Goal: Information Seeking & Learning: Learn about a topic

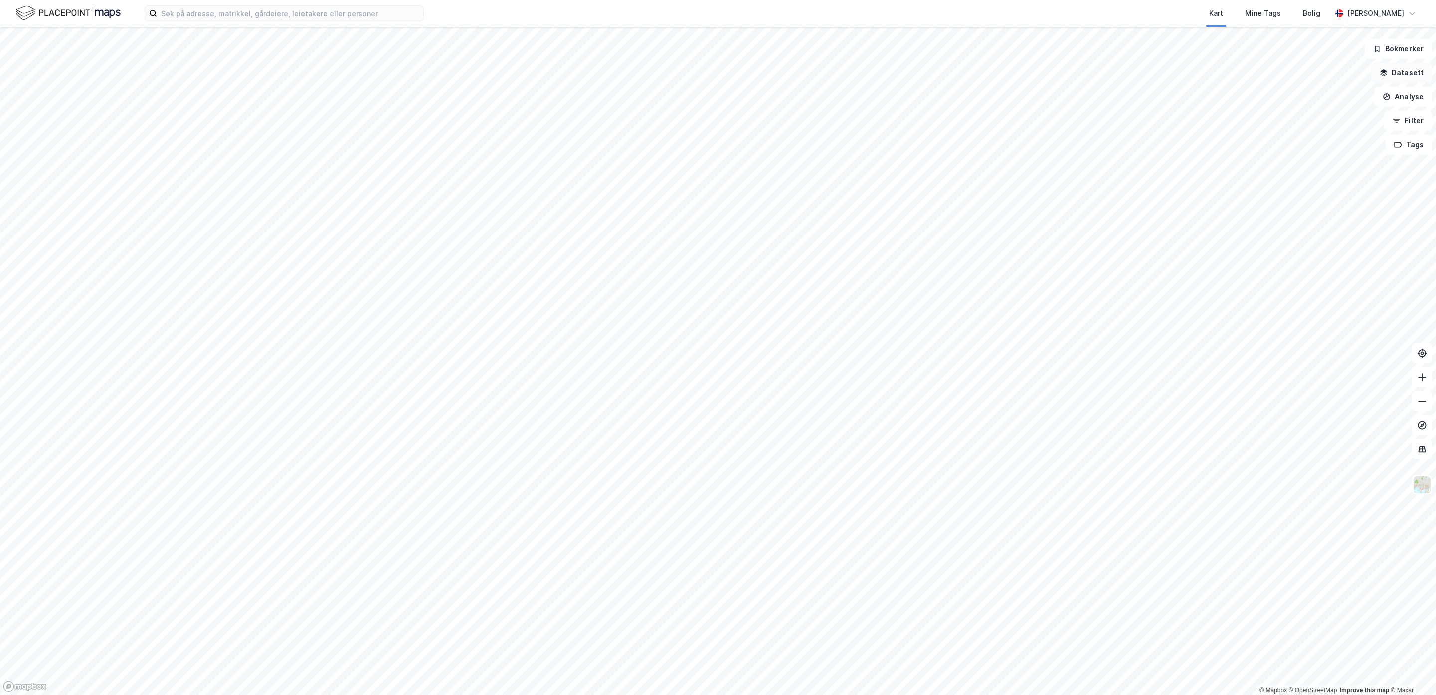
click at [1399, 70] on button "Datasett" at bounding box center [1401, 73] width 61 height 20
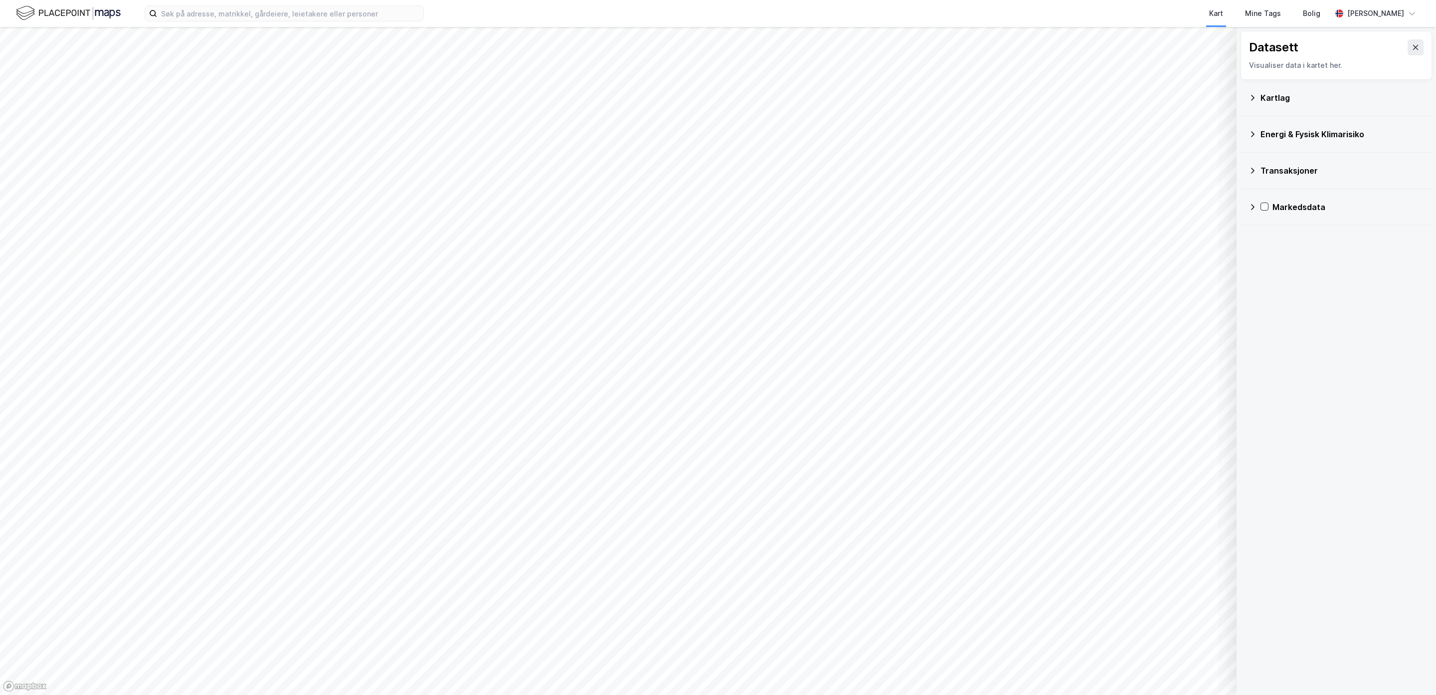
click at [1253, 96] on icon at bounding box center [1253, 98] width 8 height 8
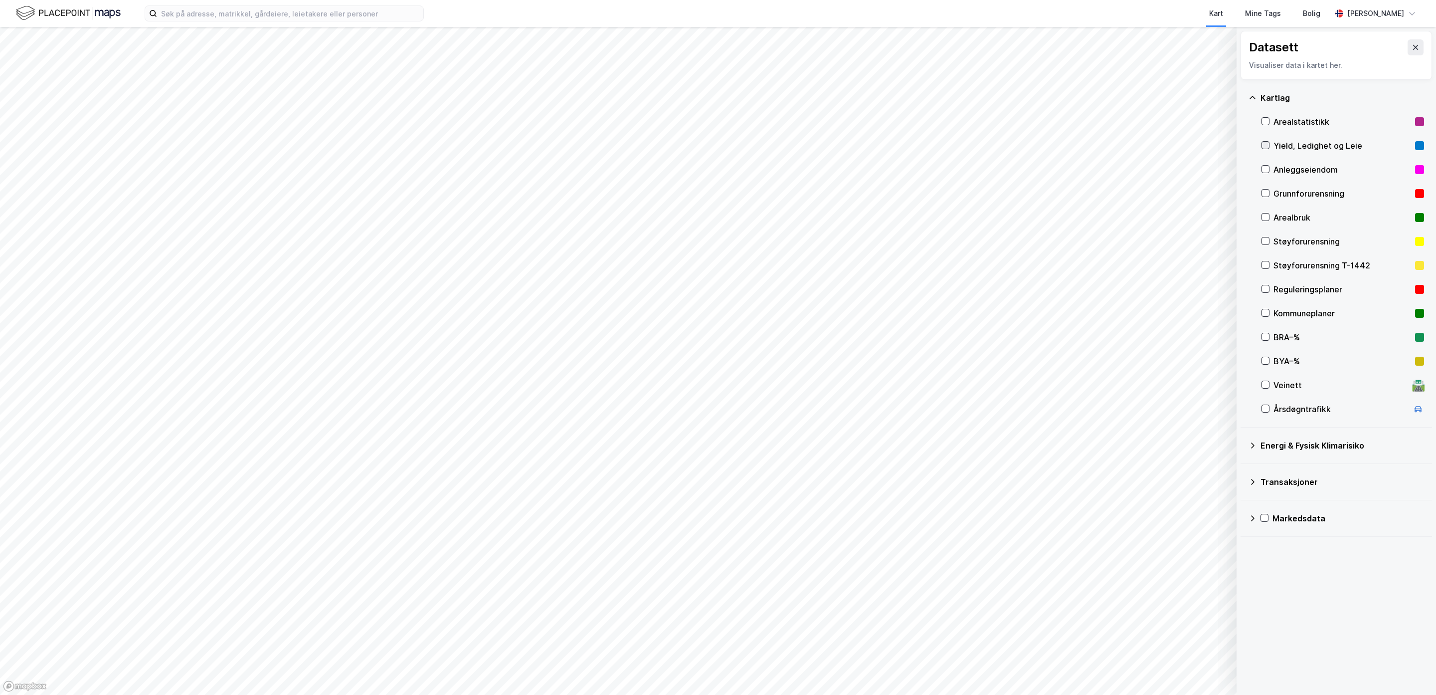
click at [1265, 144] on icon at bounding box center [1265, 145] width 7 height 7
click at [1408, 45] on button at bounding box center [1416, 47] width 16 height 16
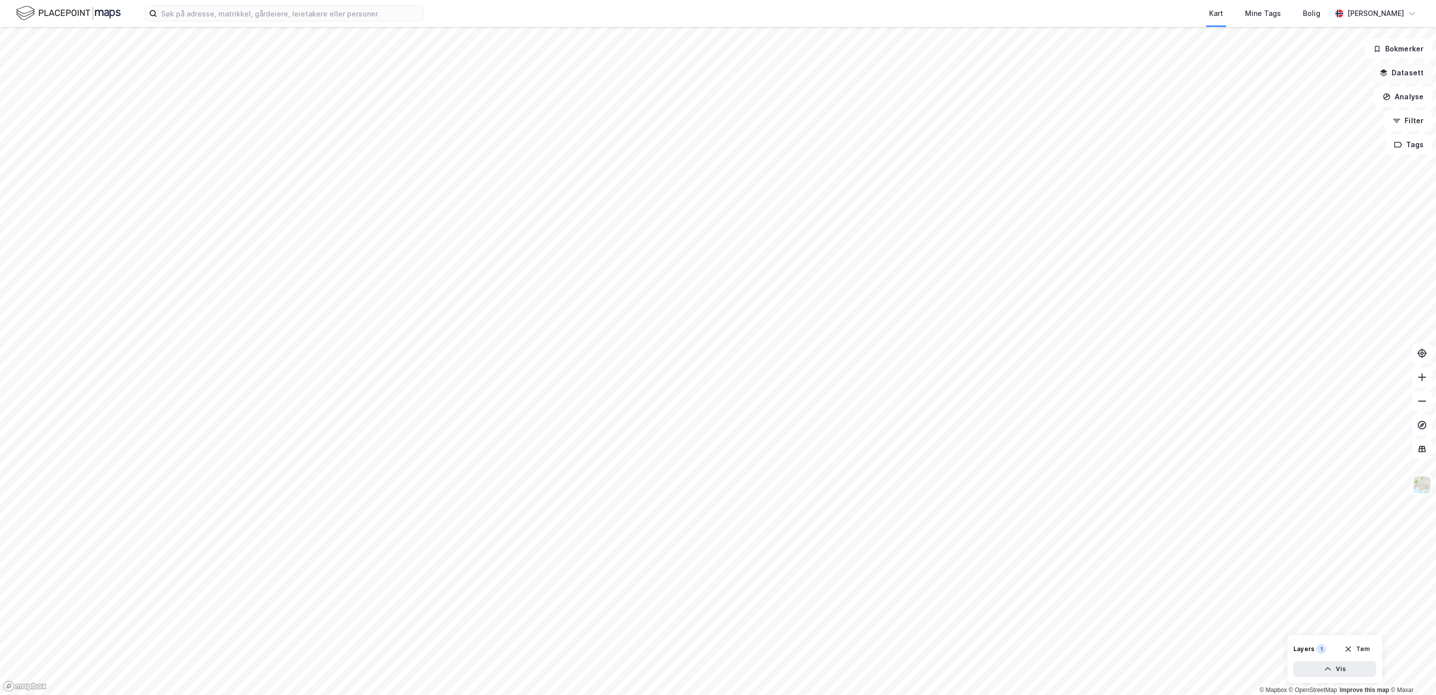
click at [1388, 72] on icon "button" at bounding box center [1384, 73] width 8 height 8
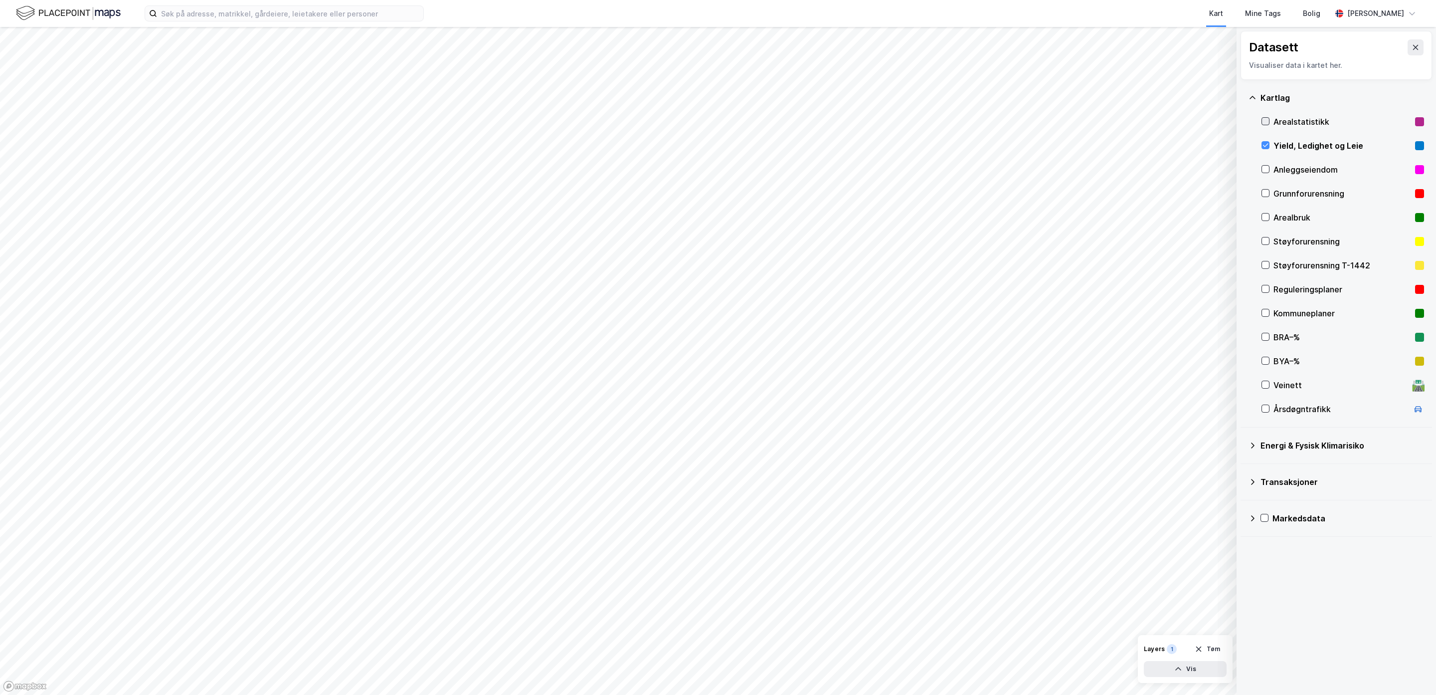
click at [1268, 119] on icon at bounding box center [1265, 121] width 7 height 7
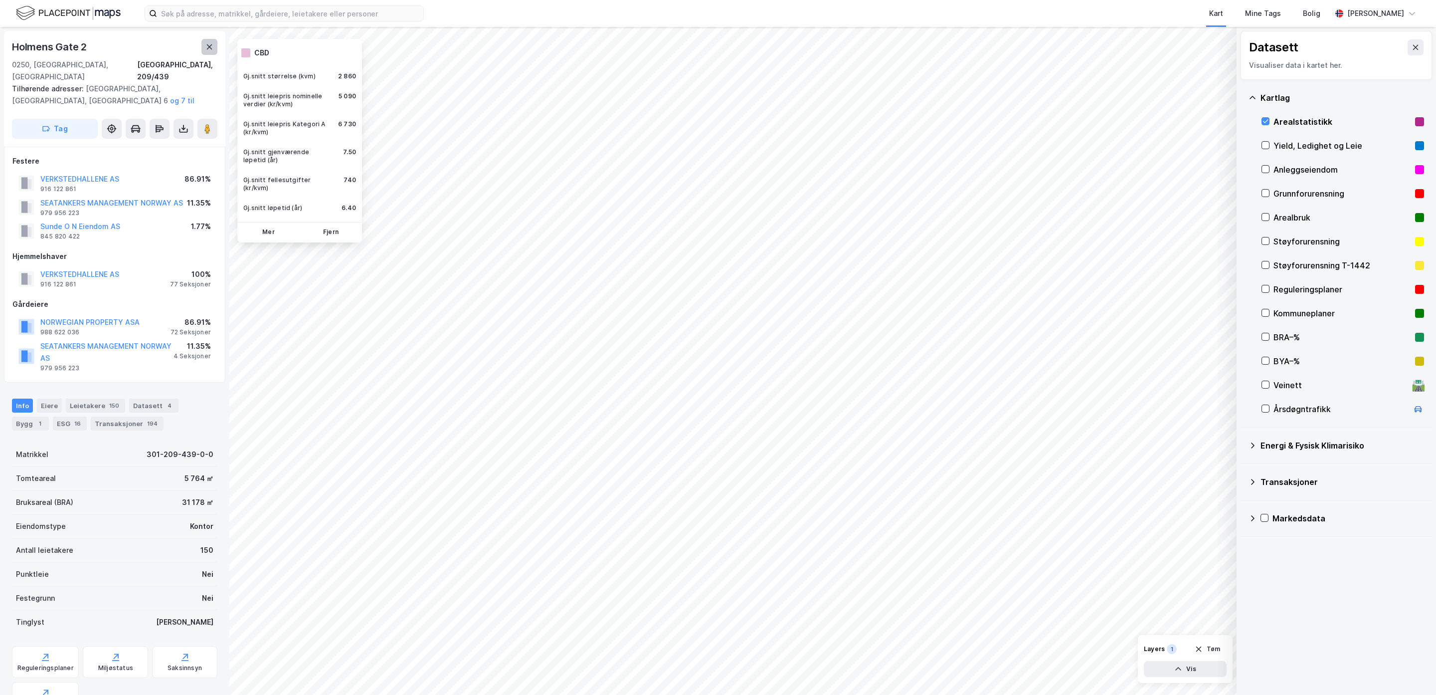
click at [216, 48] on button at bounding box center [209, 47] width 16 height 16
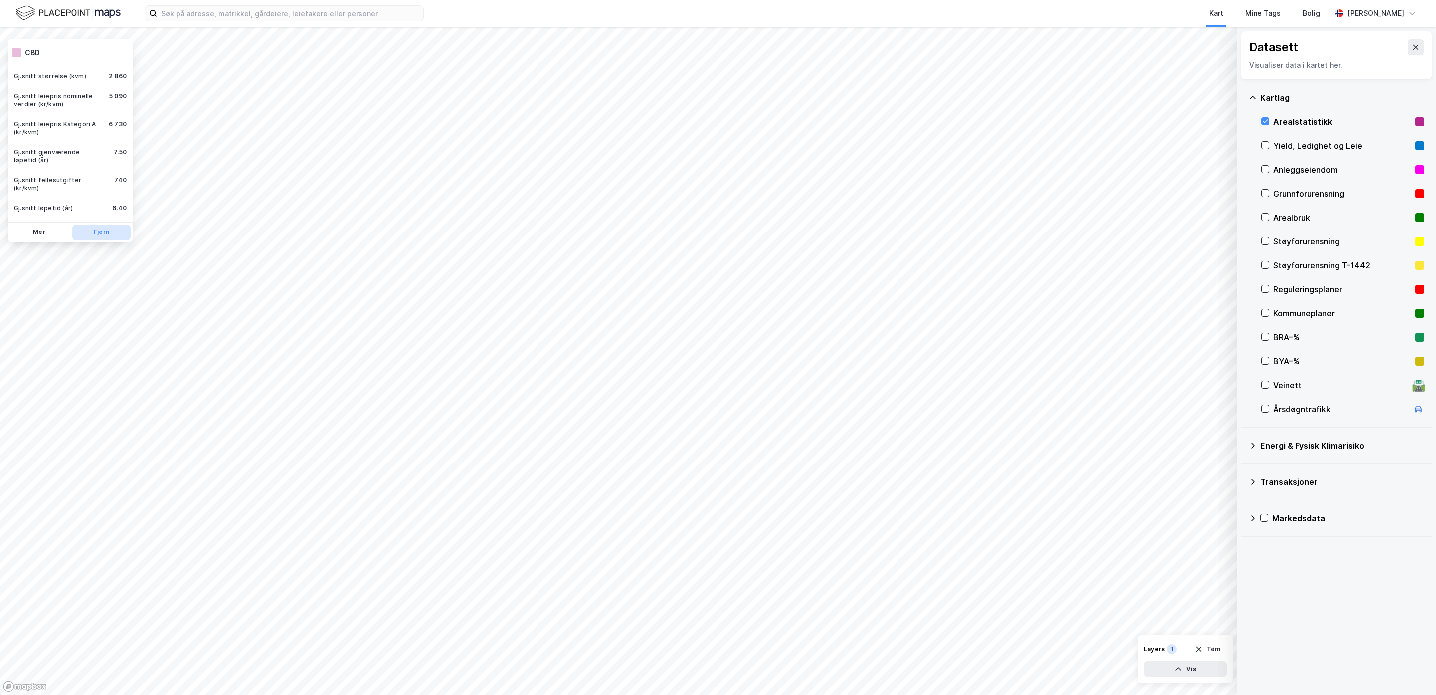
click at [102, 229] on button "Fjern" at bounding box center [101, 232] width 58 height 16
